Goal: Information Seeking & Learning: Learn about a topic

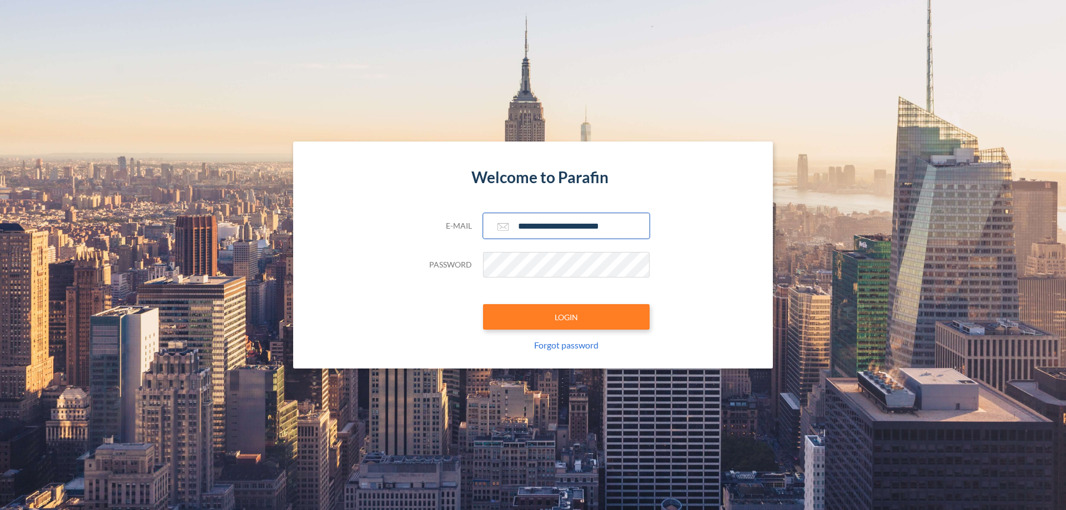
type input "**********"
click at [566, 317] on button "LOGIN" at bounding box center [566, 317] width 167 height 26
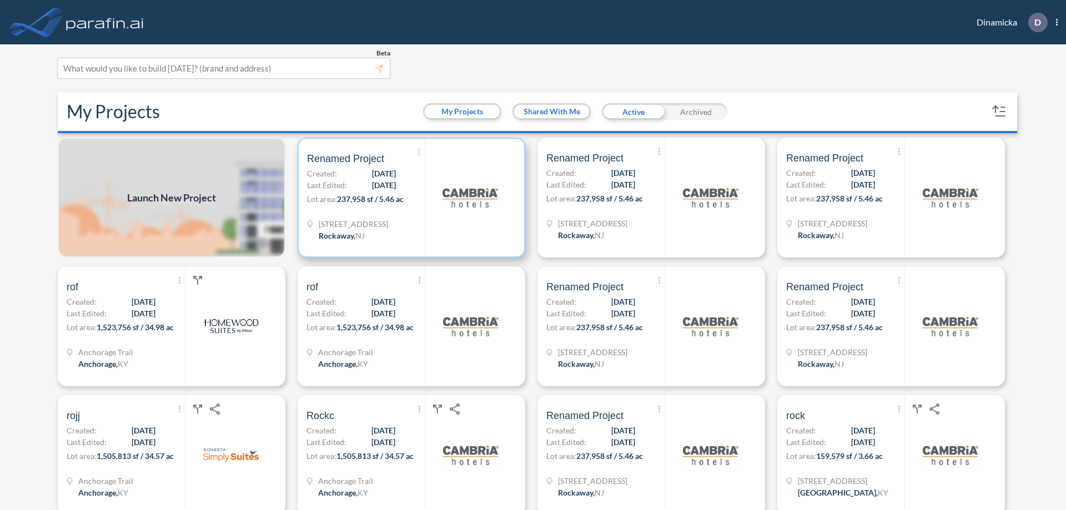
scroll to position [3, 0]
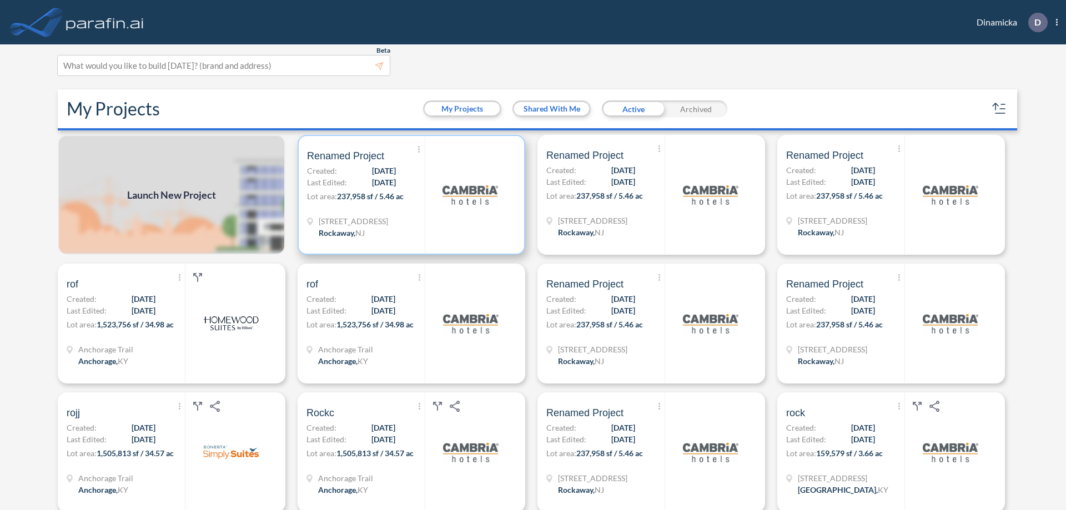
click at [409, 195] on p "Lot area: 237,958 sf / 5.46 ac" at bounding box center [366, 198] width 118 height 16
